Goal: Obtain resource: Obtain resource

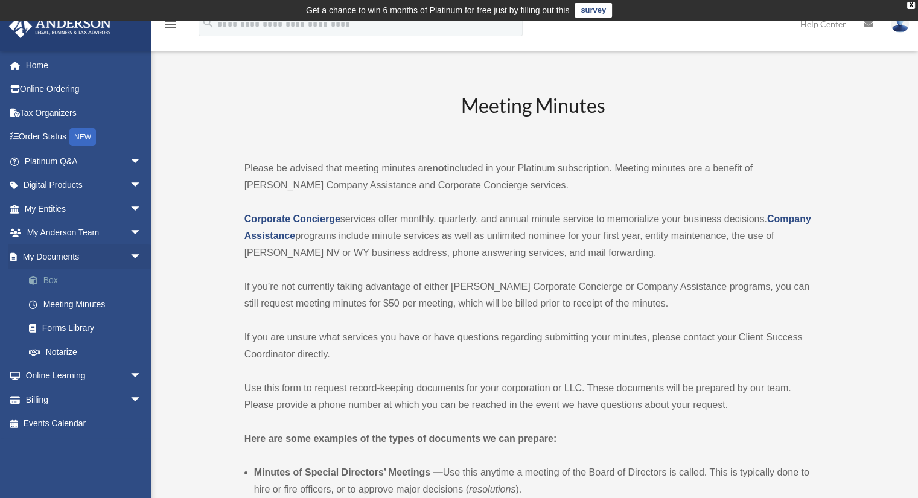
click at [51, 282] on link "Box" at bounding box center [88, 281] width 143 height 24
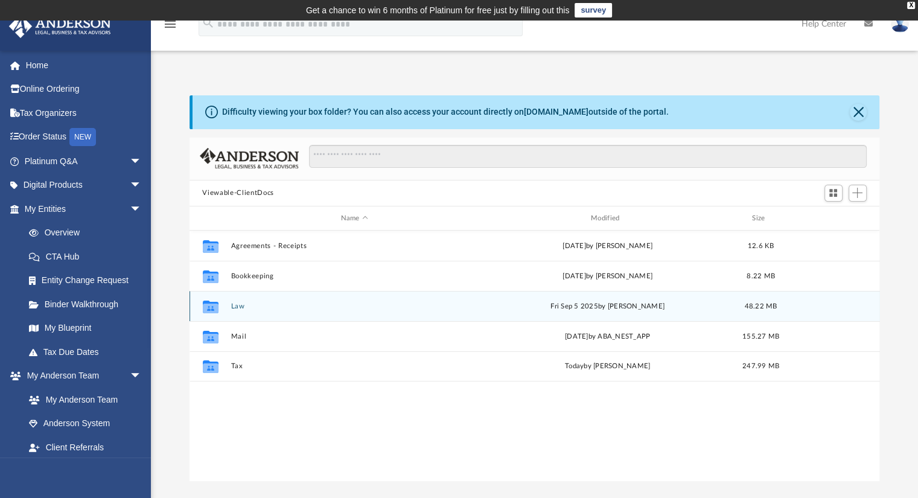
scroll to position [265, 681]
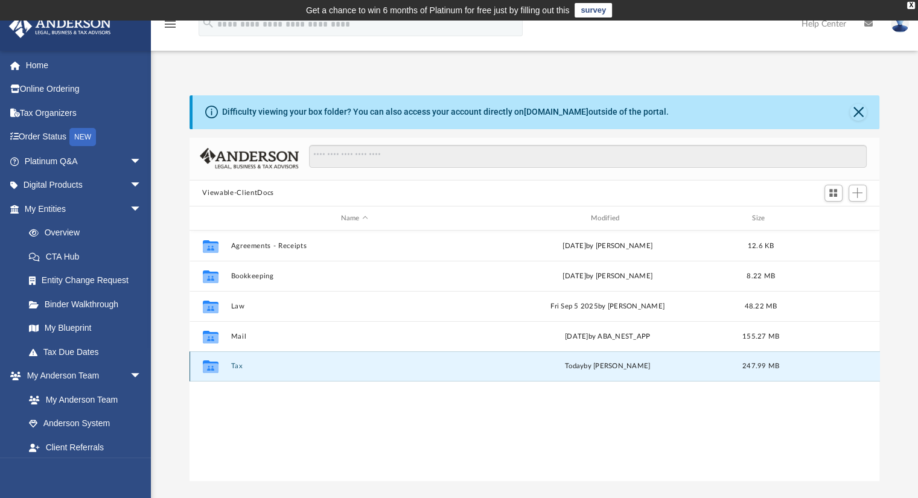
click at [236, 369] on button "Tax" at bounding box center [354, 367] width 247 height 8
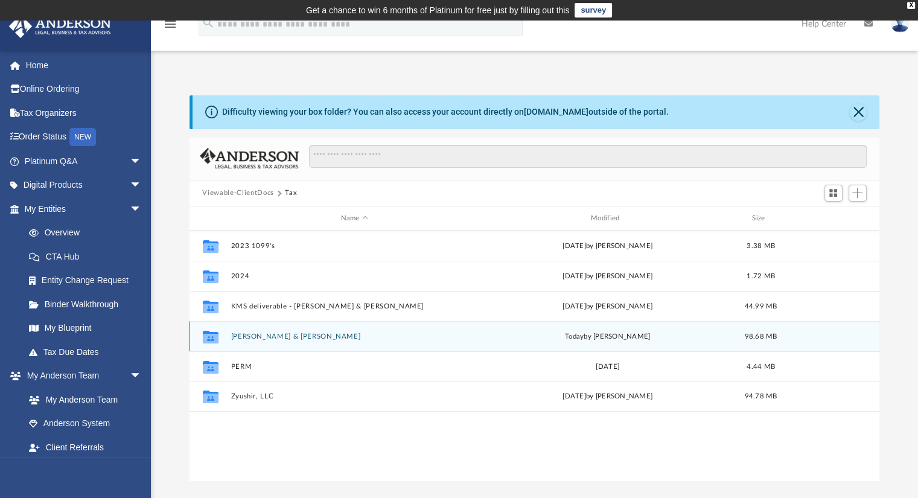
click at [299, 334] on button "[PERSON_NAME] & [PERSON_NAME]" at bounding box center [354, 337] width 247 height 8
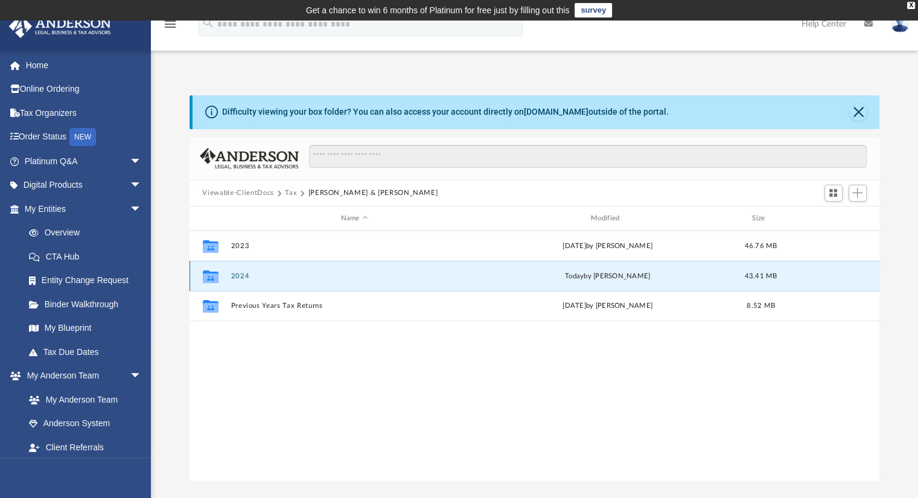
click at [241, 273] on button "2024" at bounding box center [354, 276] width 247 height 8
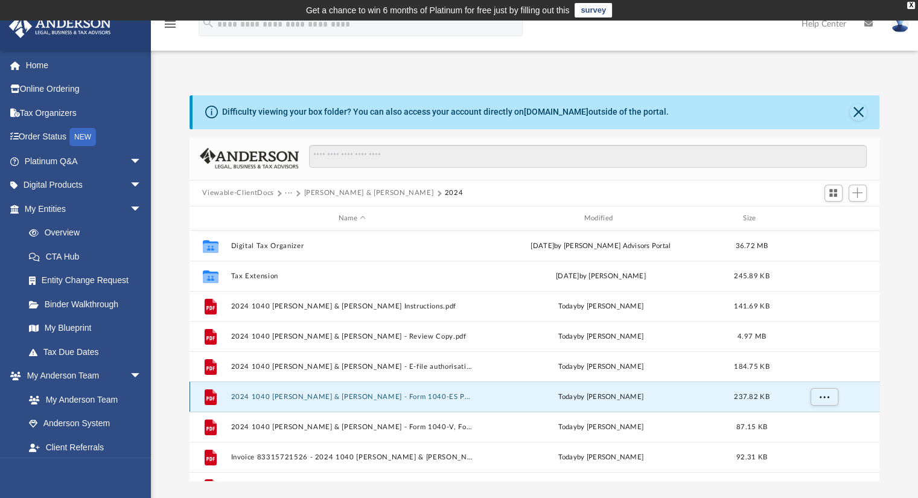
click at [454, 393] on button "2024 1040 [PERSON_NAME] & [PERSON_NAME] - Form 1040-ES Payment Voucher.pdf" at bounding box center [352, 397] width 243 height 8
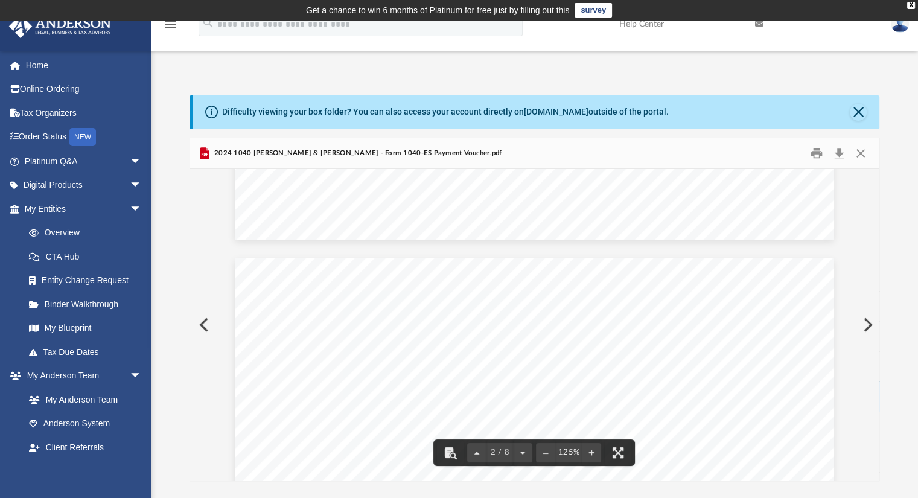
scroll to position [905, 0]
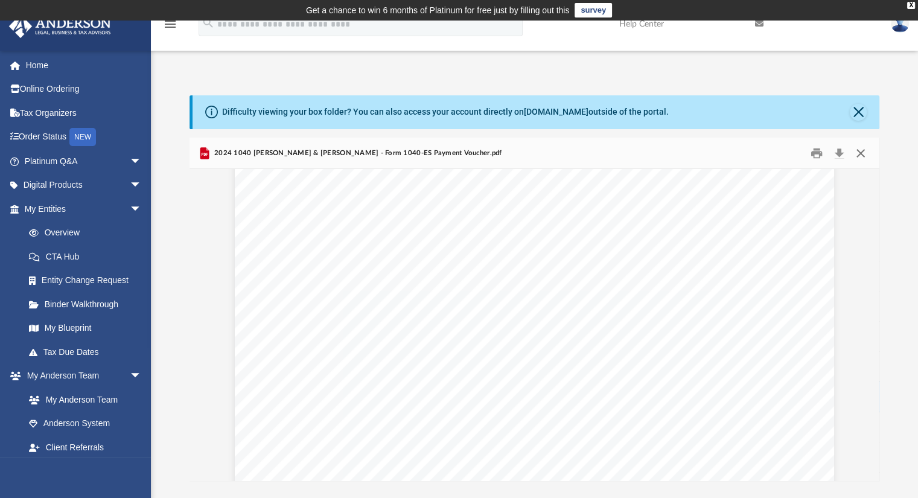
click at [858, 152] on button "Close" at bounding box center [861, 153] width 22 height 19
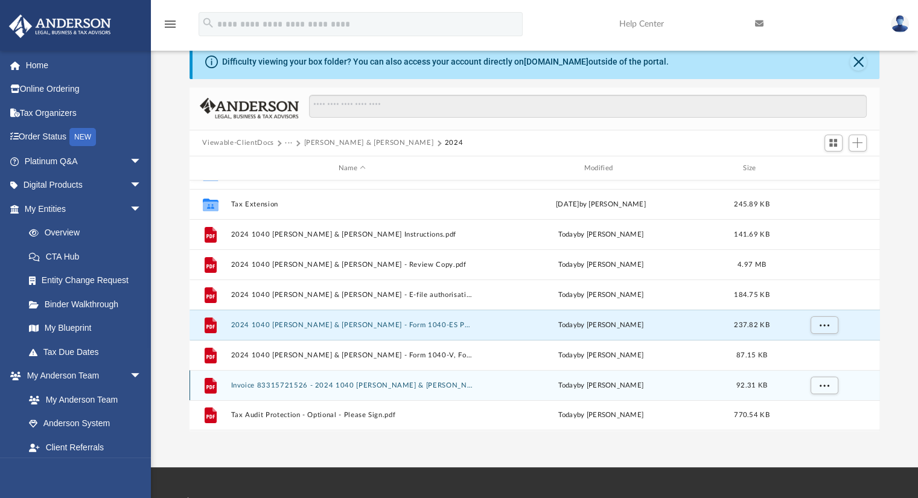
scroll to position [60, 0]
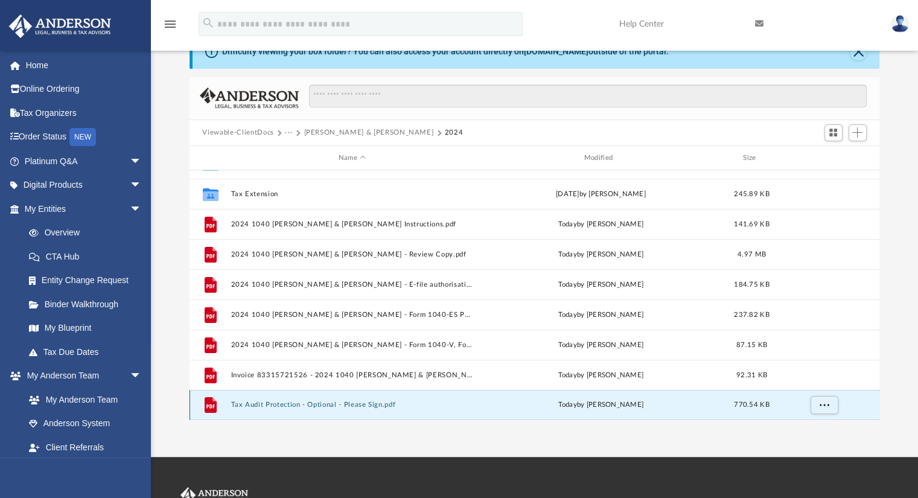
click at [373, 406] on button "Tax Audit Protection - Optional - Please Sign.pdf" at bounding box center [352, 405] width 243 height 8
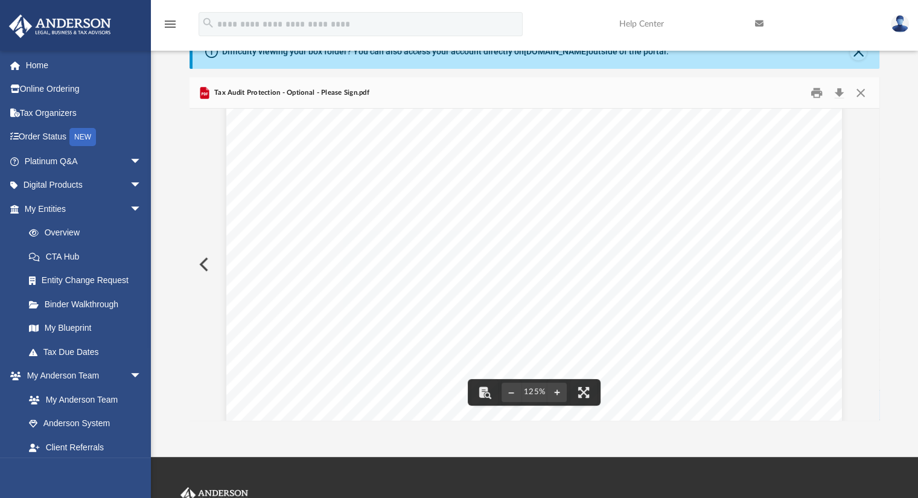
scroll to position [0, 0]
click at [861, 94] on button "Close" at bounding box center [861, 92] width 22 height 19
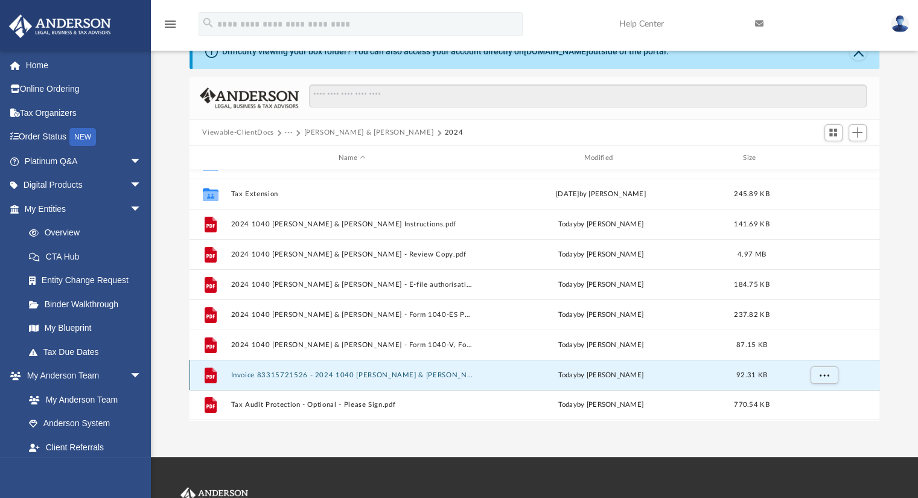
click at [406, 375] on button "Invoice 83315721526 - 2024 1040 [PERSON_NAME] & [PERSON_NAME].pdf" at bounding box center [352, 375] width 243 height 8
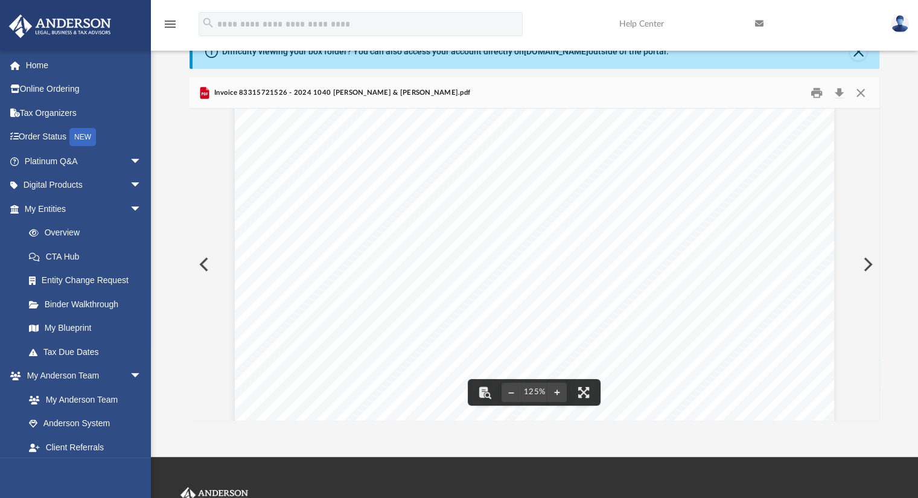
scroll to position [121, 0]
click at [857, 91] on button "Close" at bounding box center [861, 92] width 22 height 19
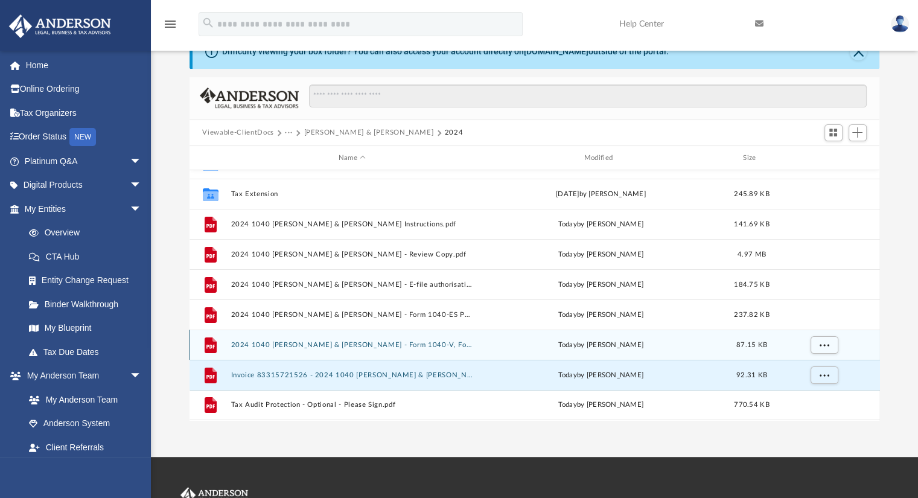
click at [420, 341] on button "2024 1040 [PERSON_NAME] & [PERSON_NAME] - Form 1040-V, Form 1040 Payment Vouche…" at bounding box center [352, 345] width 243 height 8
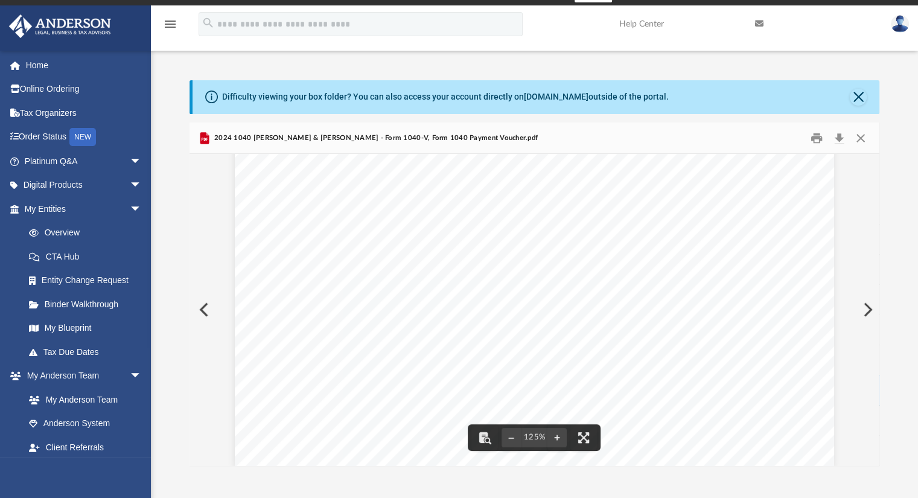
scroll to position [0, 0]
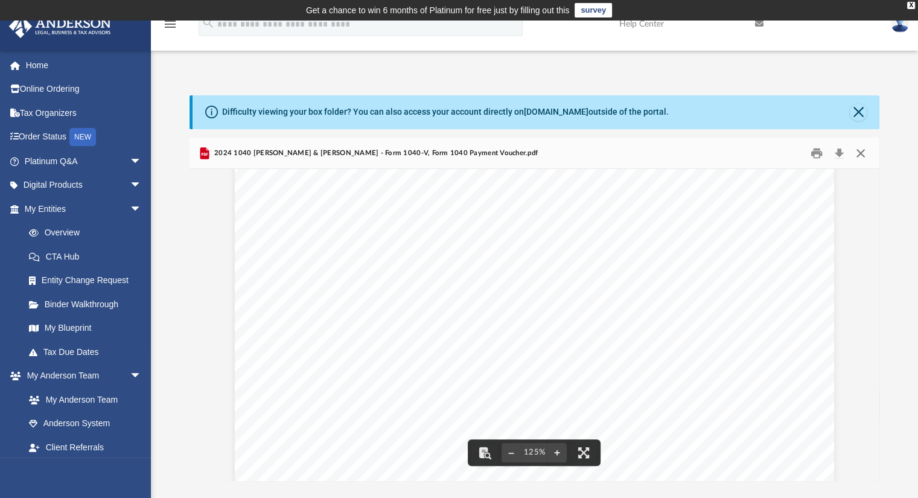
click at [861, 158] on button "Close" at bounding box center [861, 153] width 22 height 19
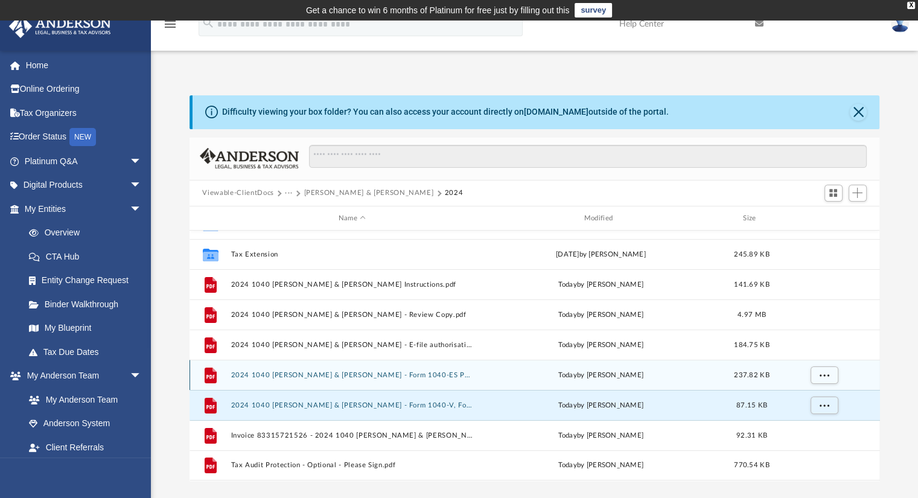
click at [439, 372] on button "2024 1040 [PERSON_NAME] & [PERSON_NAME] - Form 1040-ES Payment Voucher.pdf" at bounding box center [352, 375] width 243 height 8
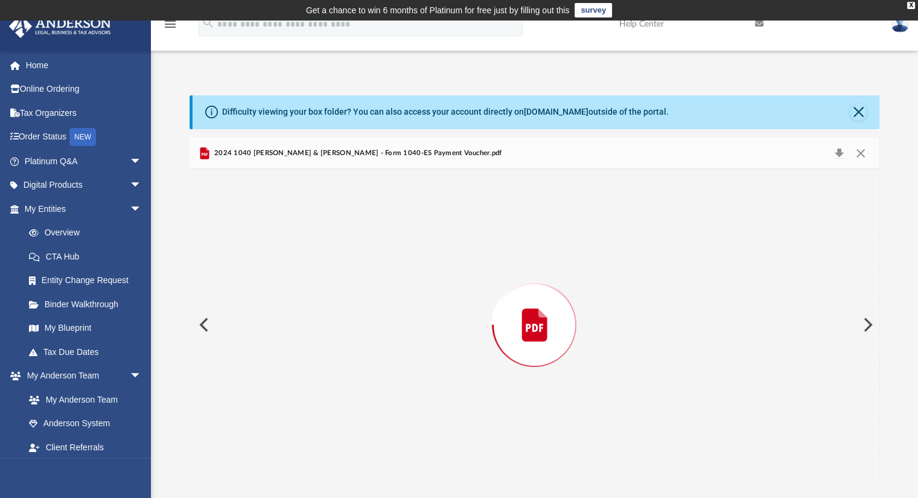
scroll to position [865, 0]
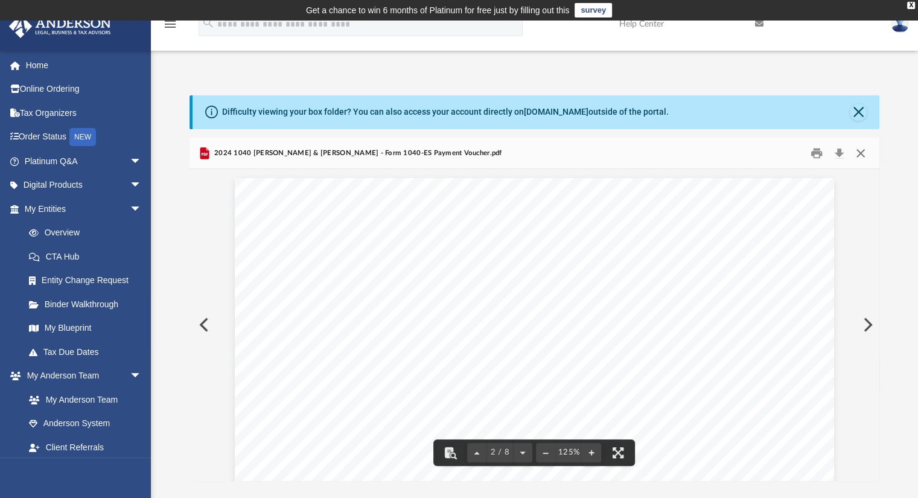
click at [857, 151] on button "Close" at bounding box center [861, 153] width 22 height 19
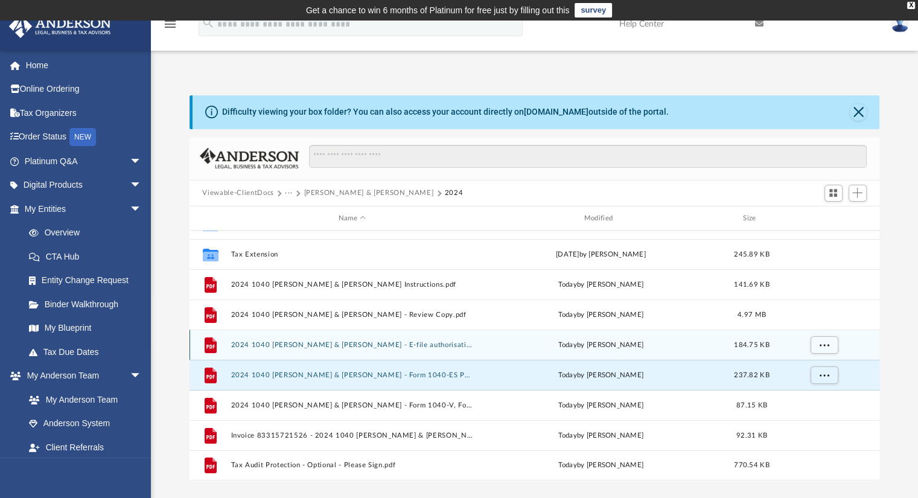
click at [581, 345] on div "[DATE] by [PERSON_NAME]" at bounding box center [600, 345] width 243 height 11
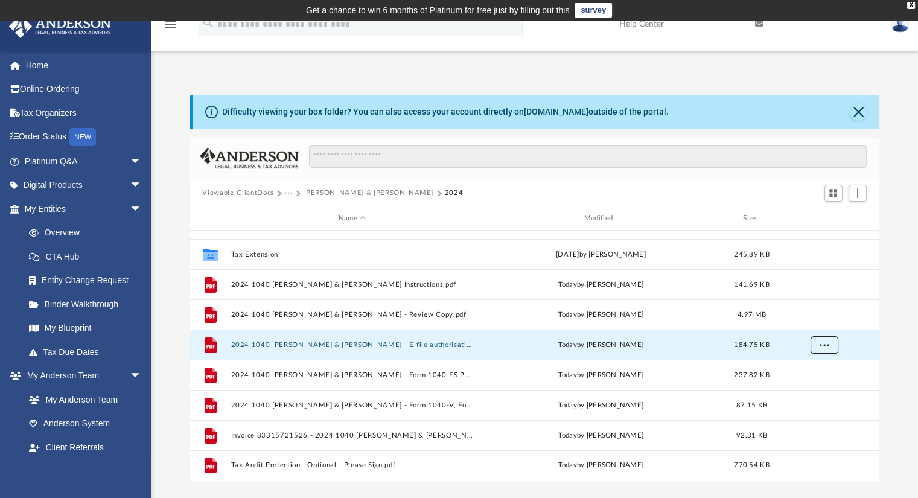
click at [829, 345] on button "More options" at bounding box center [824, 345] width 28 height 18
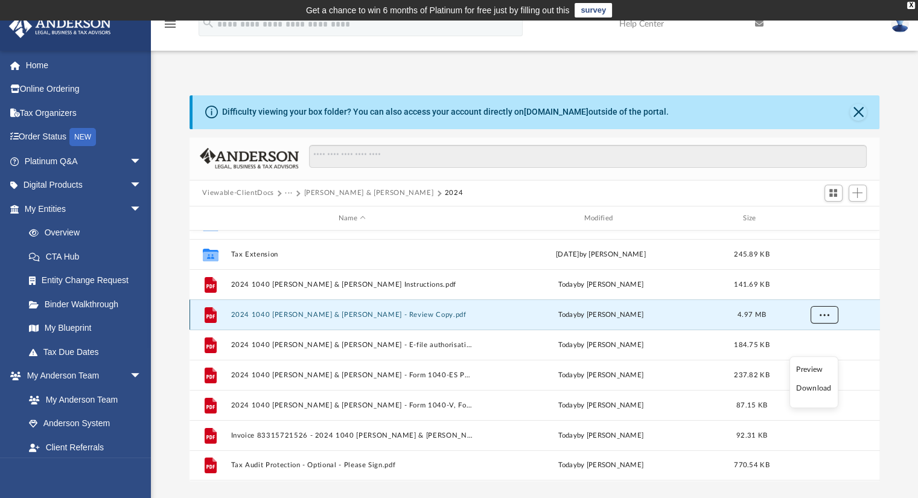
click at [823, 310] on button "More options" at bounding box center [824, 315] width 28 height 18
click at [376, 312] on button "2024 1040 [PERSON_NAME] & [PERSON_NAME] - Review Copy.pdf" at bounding box center [352, 315] width 243 height 8
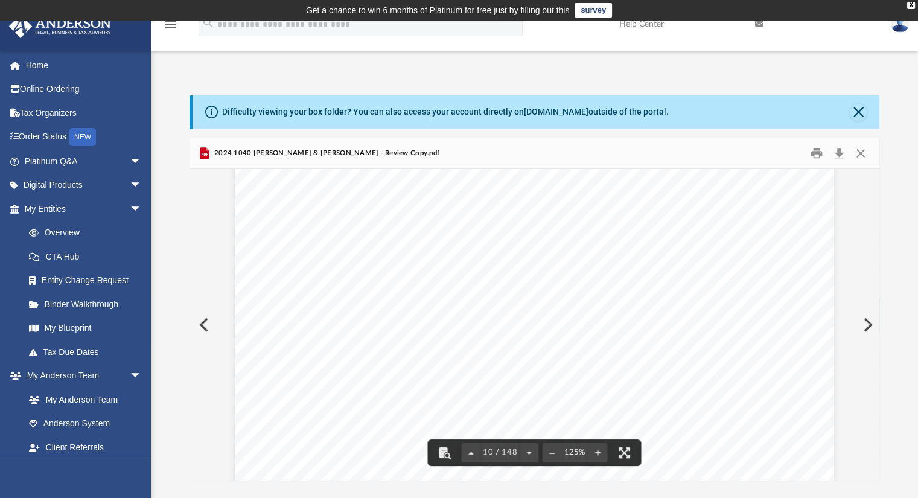
scroll to position [7724, 0]
drag, startPoint x: 728, startPoint y: 390, endPoint x: 775, endPoint y: 390, distance: 47.7
drag, startPoint x: 721, startPoint y: 305, endPoint x: 752, endPoint y: 302, distance: 31.5
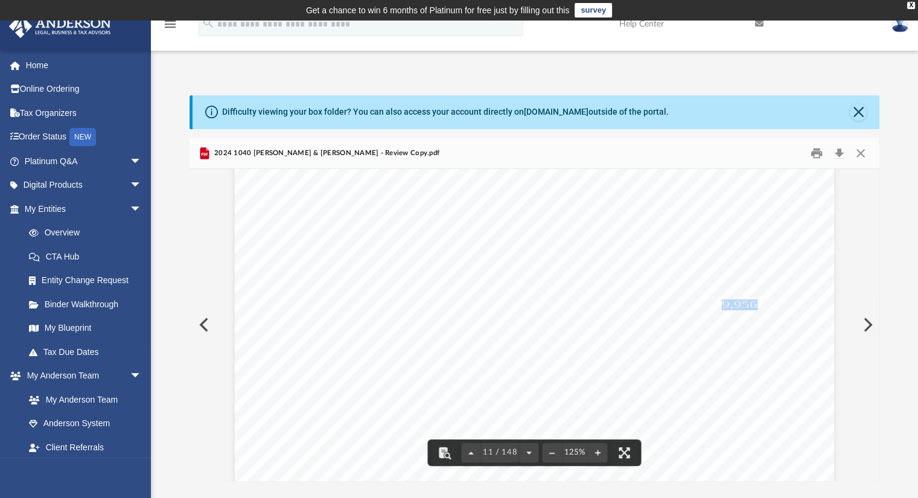
click at [752, 302] on span "9,956" at bounding box center [740, 305] width 36 height 10
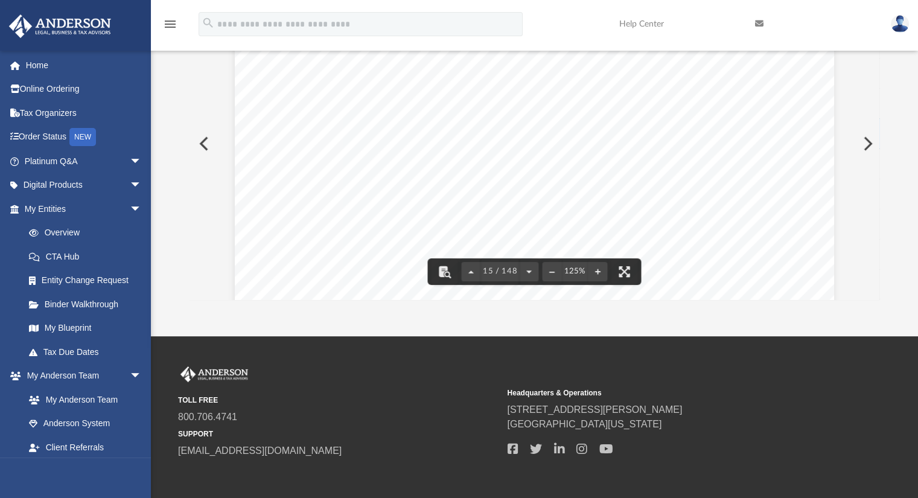
scroll to position [12552, 0]
drag, startPoint x: 620, startPoint y: 177, endPoint x: 687, endPoint y: 176, distance: 66.4
click at [687, 176] on span "Estimate of total tax liability for 2024" at bounding box center [637, 178] width 116 height 8
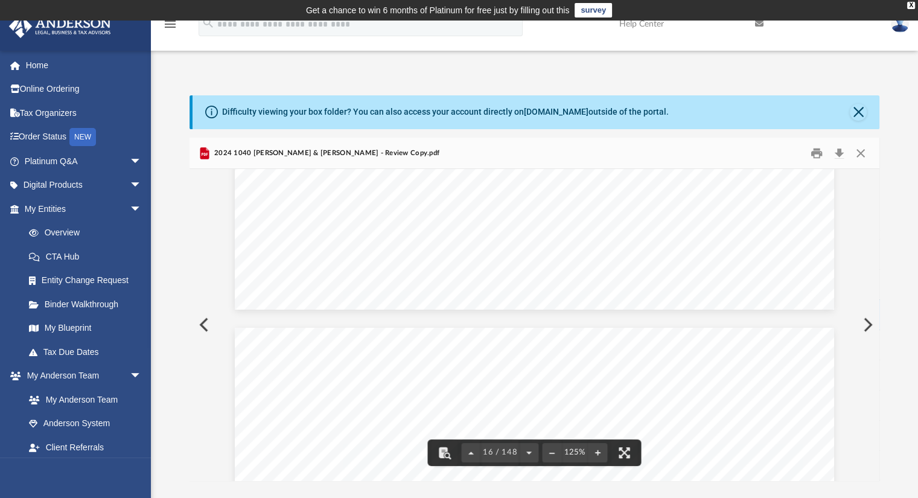
scroll to position [13699, 0]
drag, startPoint x: 742, startPoint y: 384, endPoint x: 793, endPoint y: 396, distance: 52.0
drag, startPoint x: 791, startPoint y: 398, endPoint x: 731, endPoint y: 386, distance: 61.1
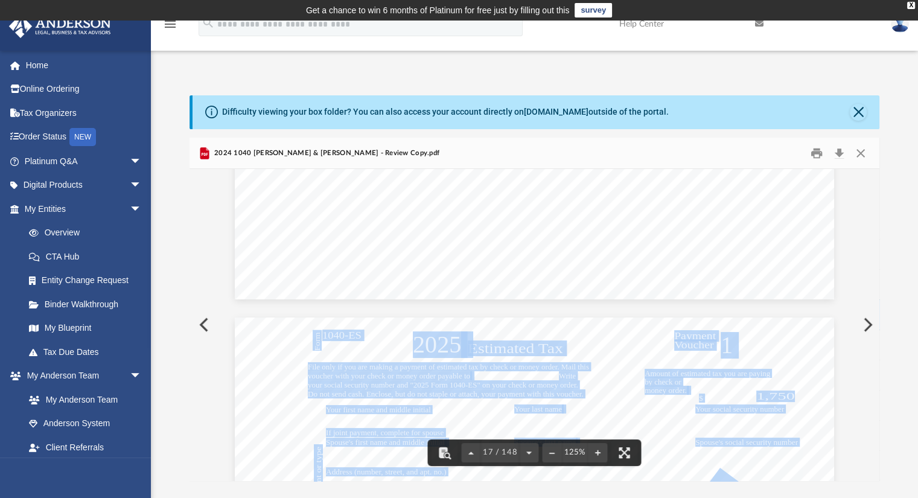
drag, startPoint x: 398, startPoint y: 337, endPoint x: 404, endPoint y: 337, distance: 6.1
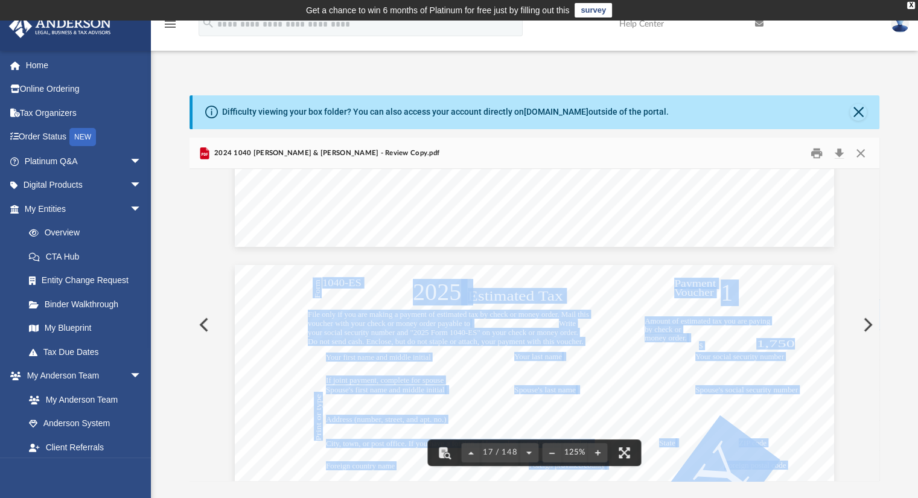
scroll to position [13759, 0]
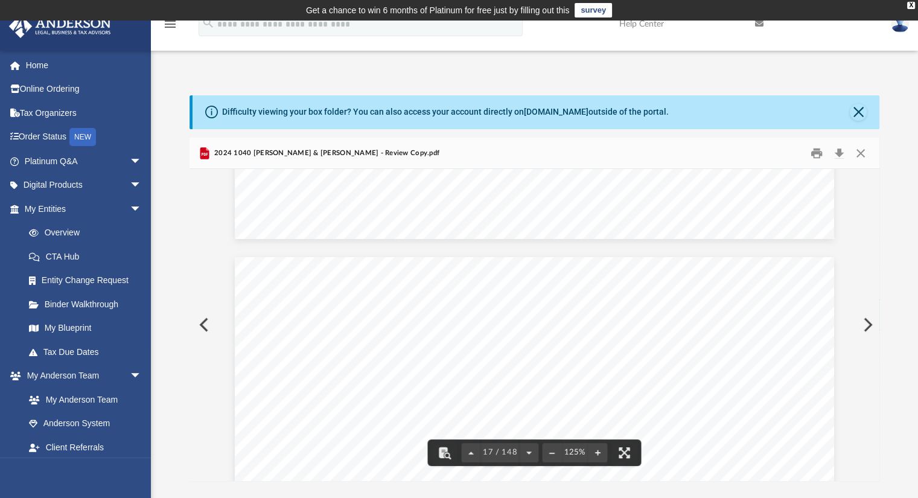
drag, startPoint x: 903, startPoint y: 311, endPoint x: 885, endPoint y: 306, distance: 18.2
click at [897, 311] on div "Difficulty viewing your box folder? You can also access your account directly o…" at bounding box center [534, 288] width 767 height 386
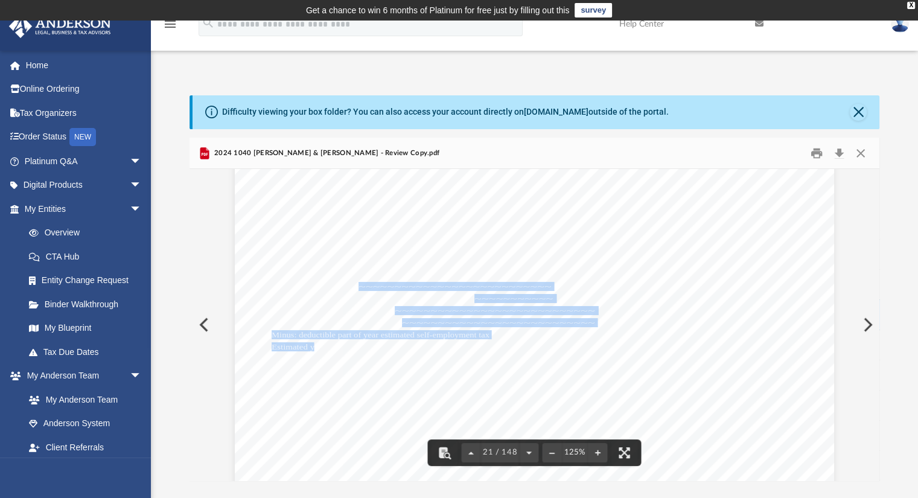
drag, startPoint x: 308, startPoint y: 345, endPoint x: 404, endPoint y: 340, distance: 96.1
click at [405, 340] on div "4R0205 [DATE] Taxpayer Spouse Adjusted Gross Income Worksheet Year 1. 2. 3. 4. …" at bounding box center [534, 458] width 599 height 847
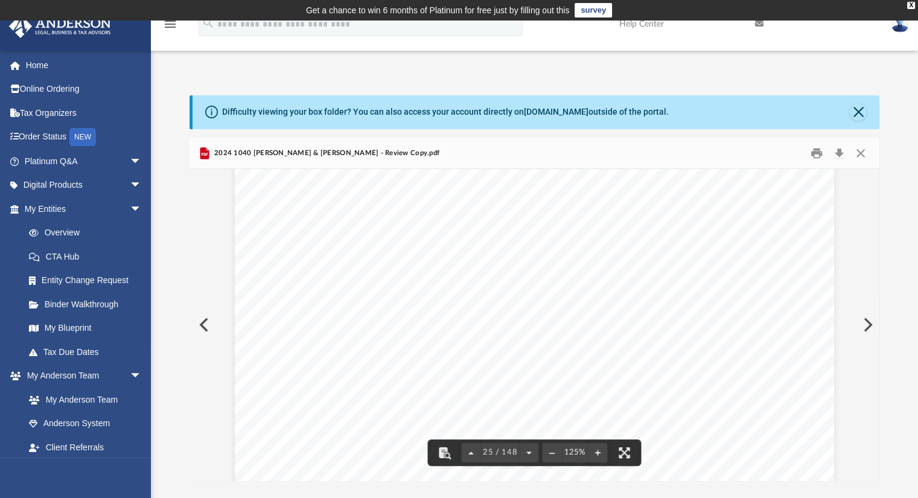
scroll to position [21000, 0]
drag, startPoint x: 390, startPoint y: 324, endPoint x: 412, endPoint y: 322, distance: 22.5
click at [412, 322] on div "Form 1040 (2024) Page If you have a qualifying child, [PERSON_NAME]. EIC. Direc…" at bounding box center [534, 357] width 599 height 847
click at [843, 148] on button "Download" at bounding box center [840, 153] width 22 height 19
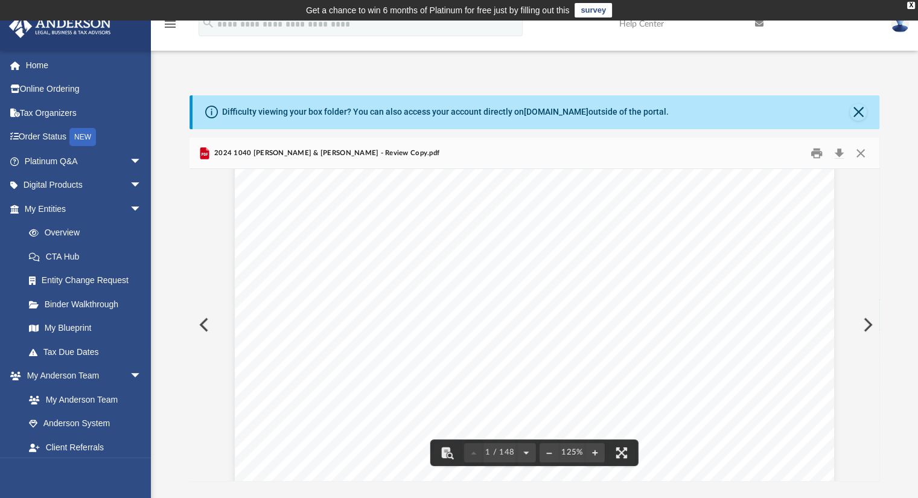
scroll to position [0, 0]
